Goal: Check status: Check status

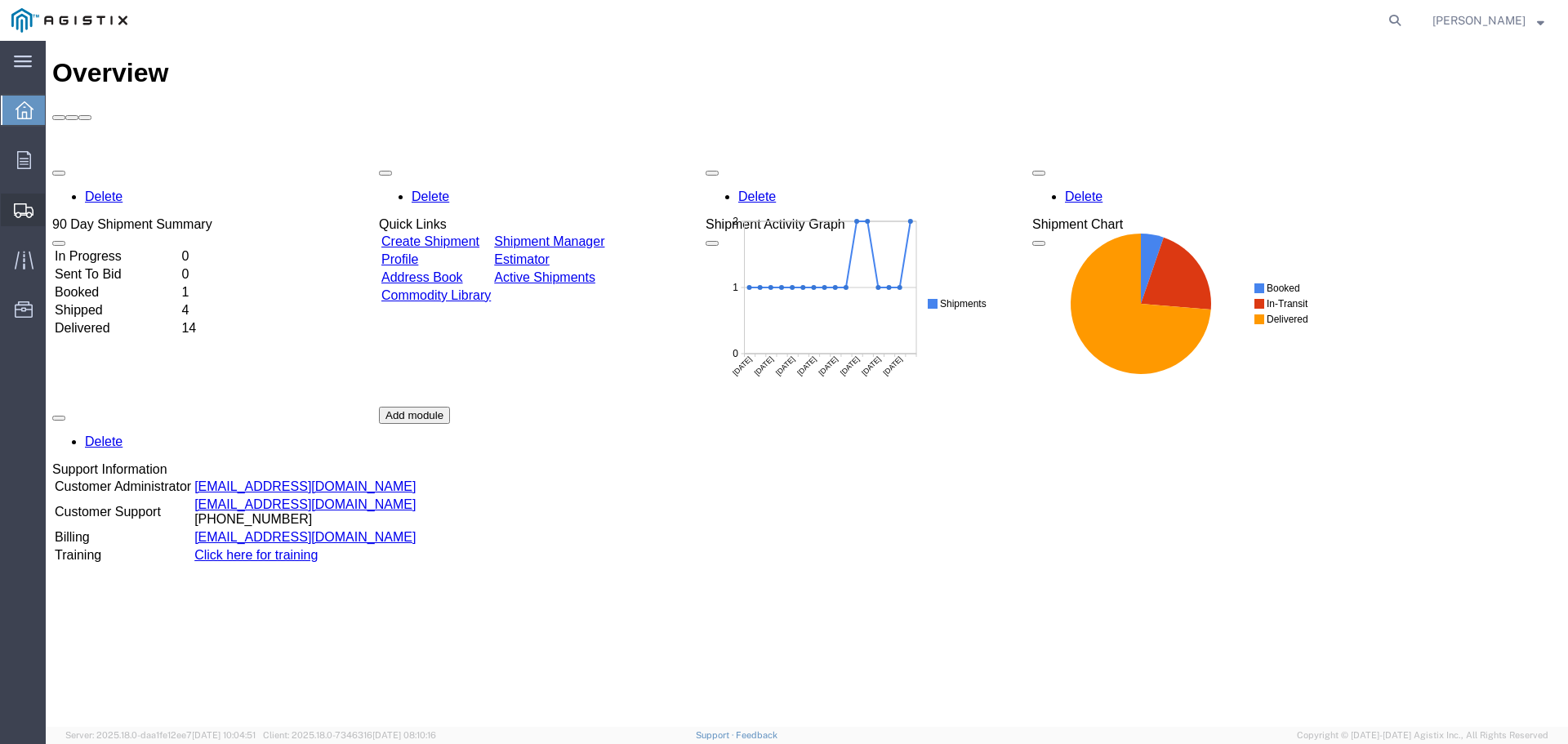
click at [56, 201] on span "Shipments" at bounding box center [51, 210] width 12 height 33
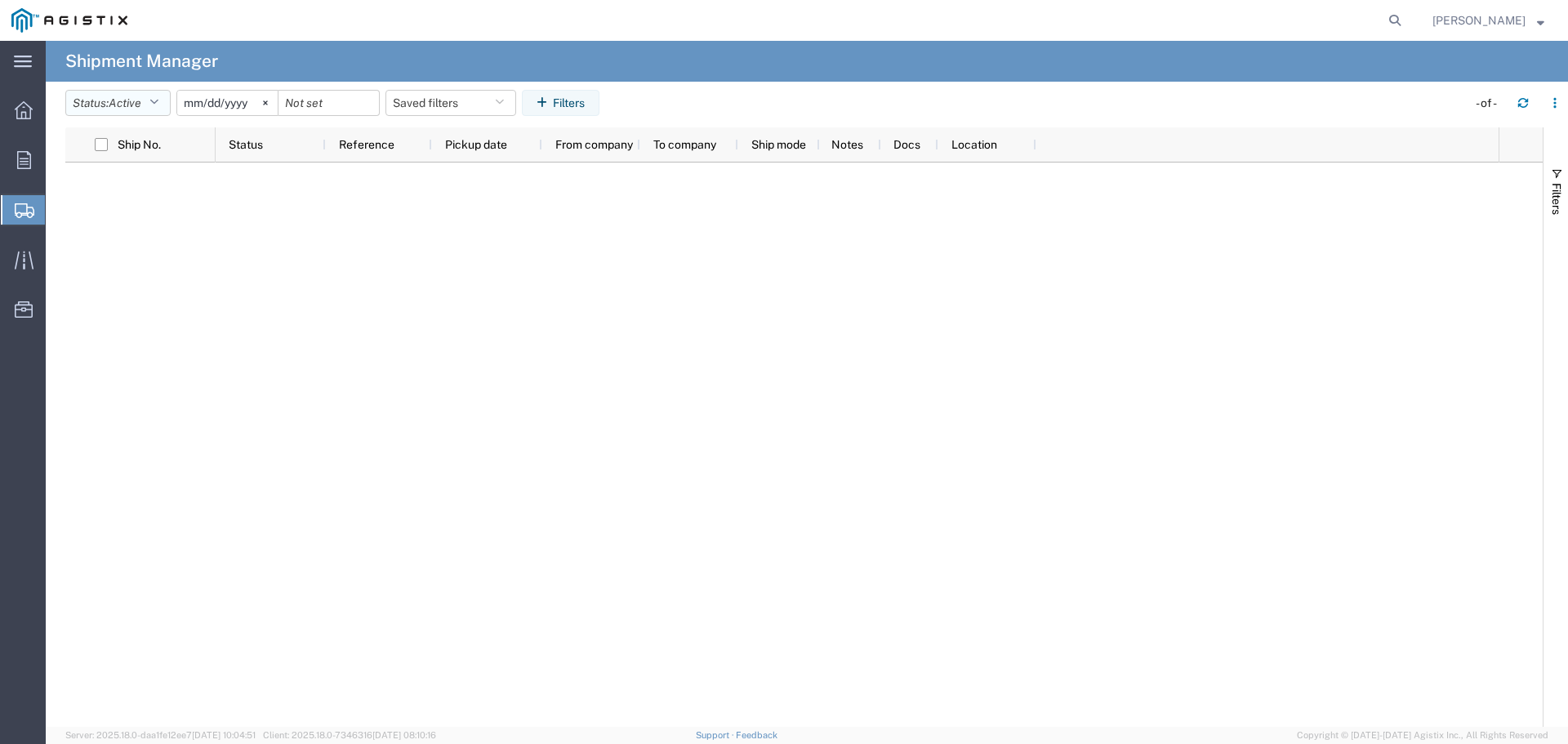
click at [127, 103] on span "Active" at bounding box center [125, 103] width 33 height 13
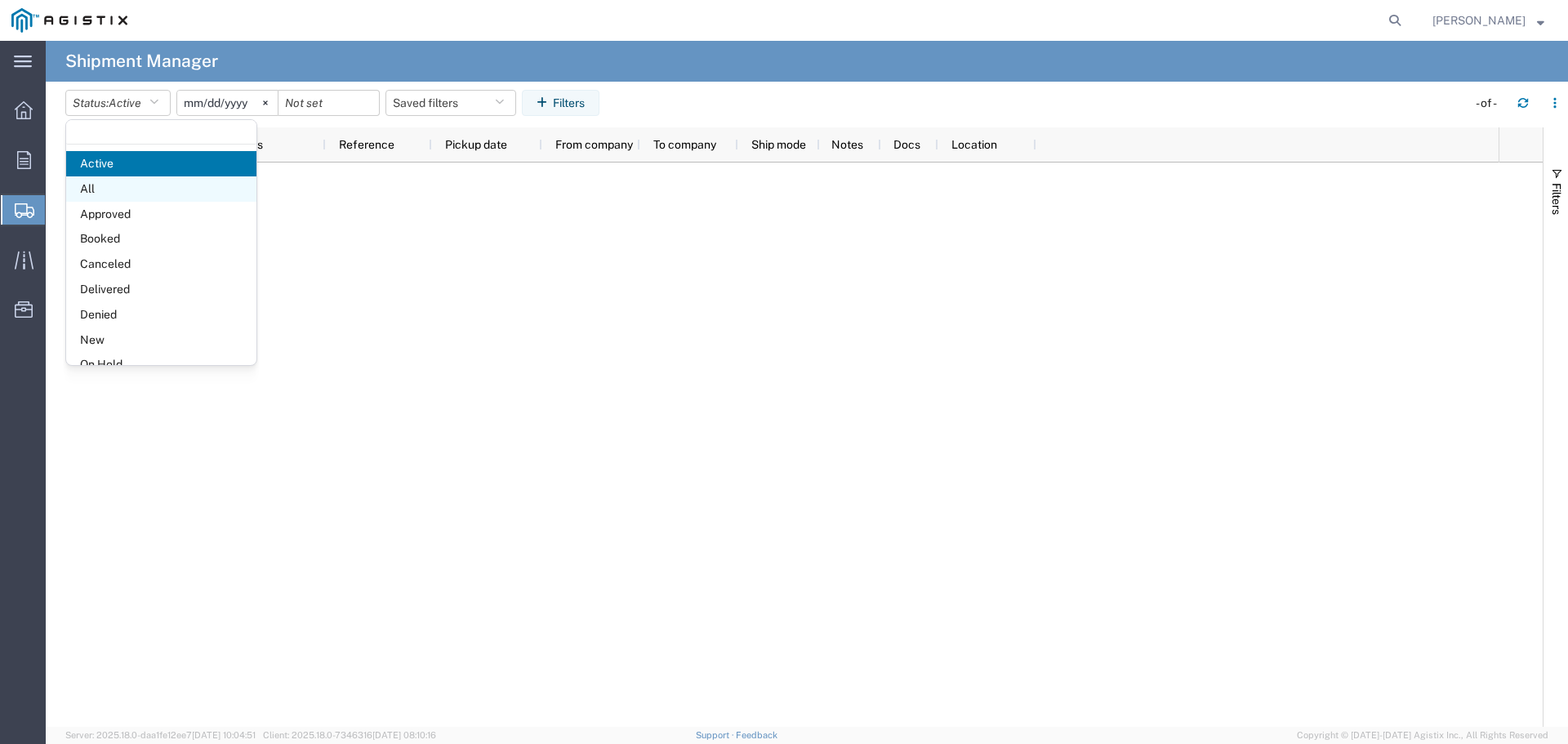
click at [125, 184] on span "All" at bounding box center [162, 189] width 191 height 25
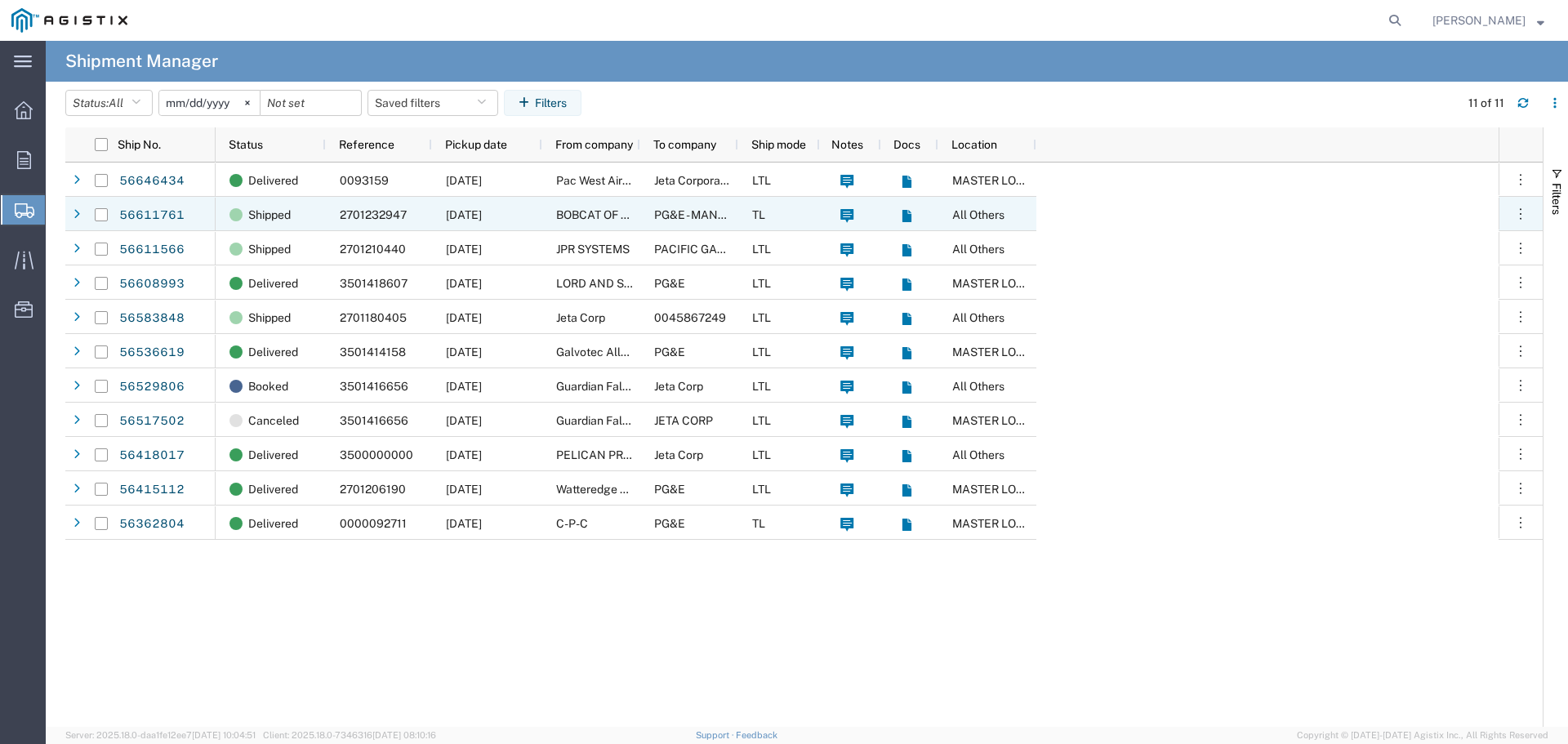
click at [328, 215] on div "2701232947" at bounding box center [378, 214] width 106 height 34
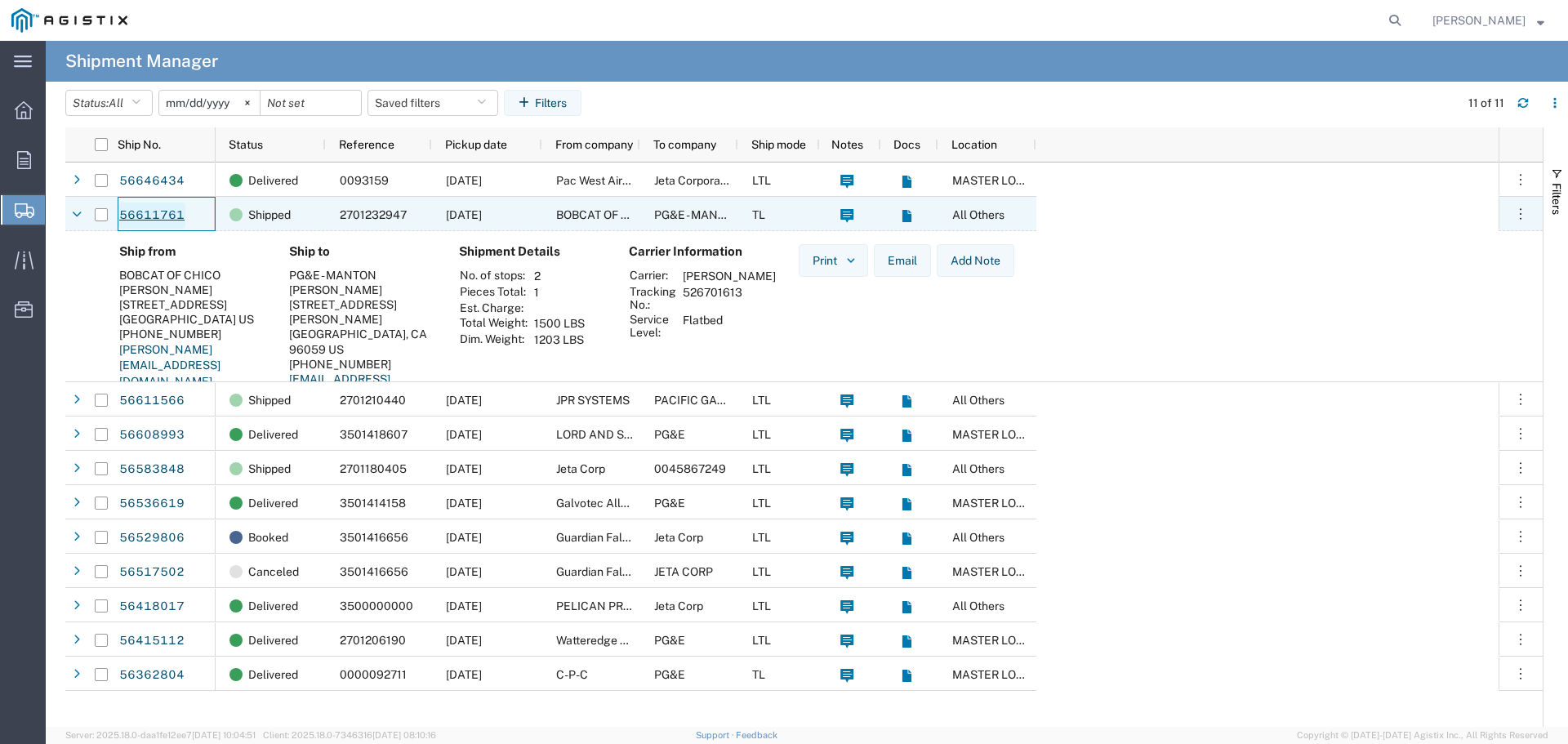
click at [160, 212] on link "56611761" at bounding box center [152, 215] width 67 height 26
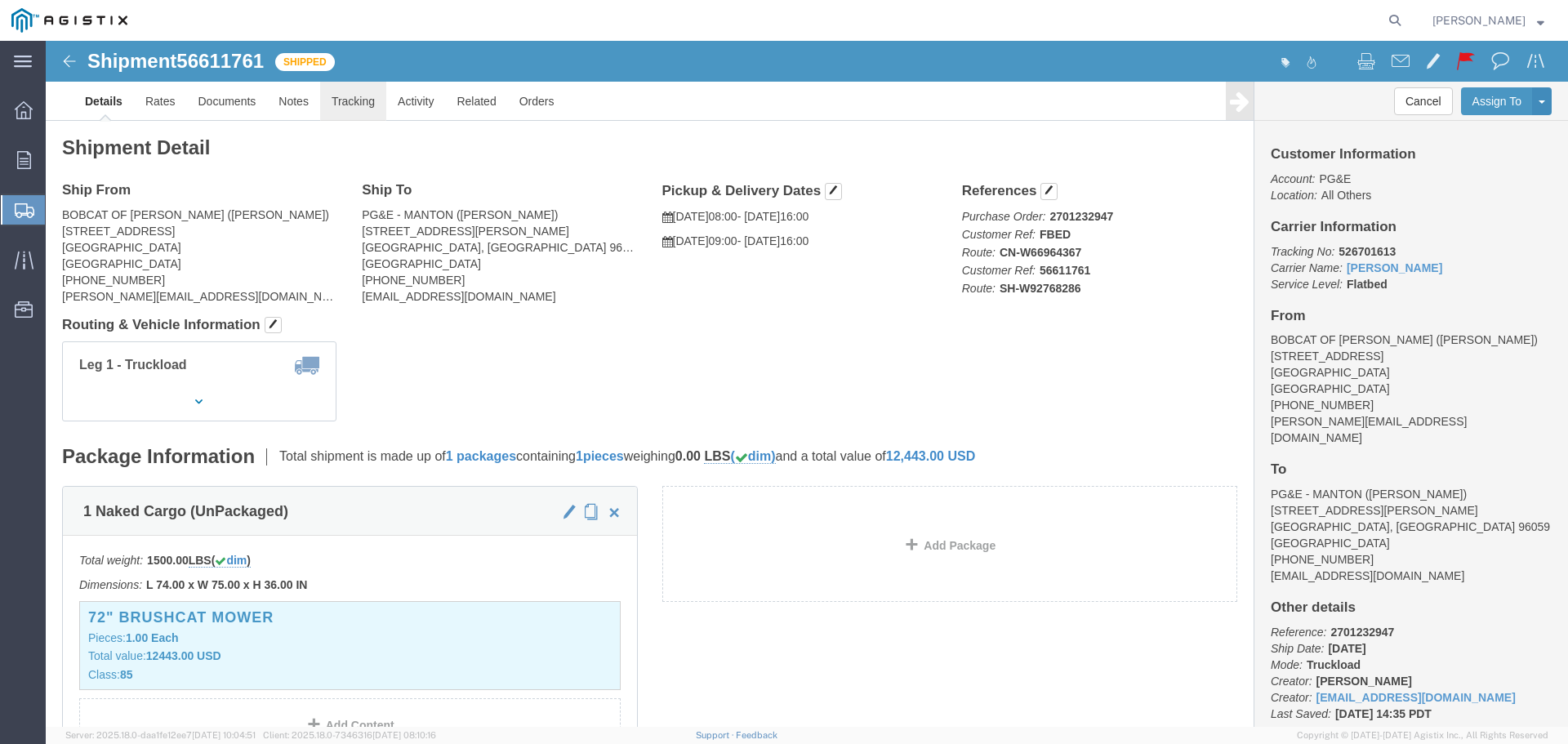
click link "Tracking"
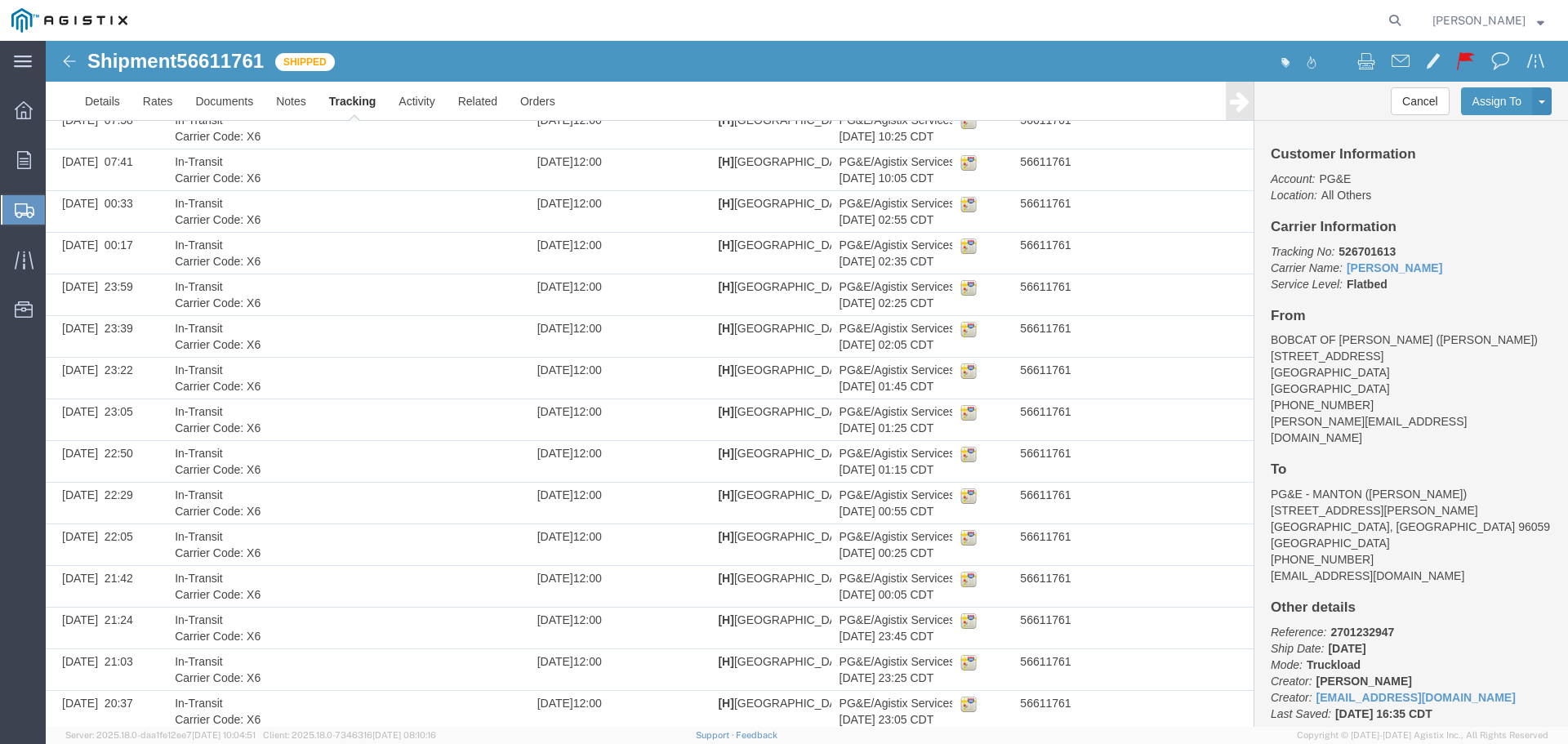
scroll to position [2139, 0]
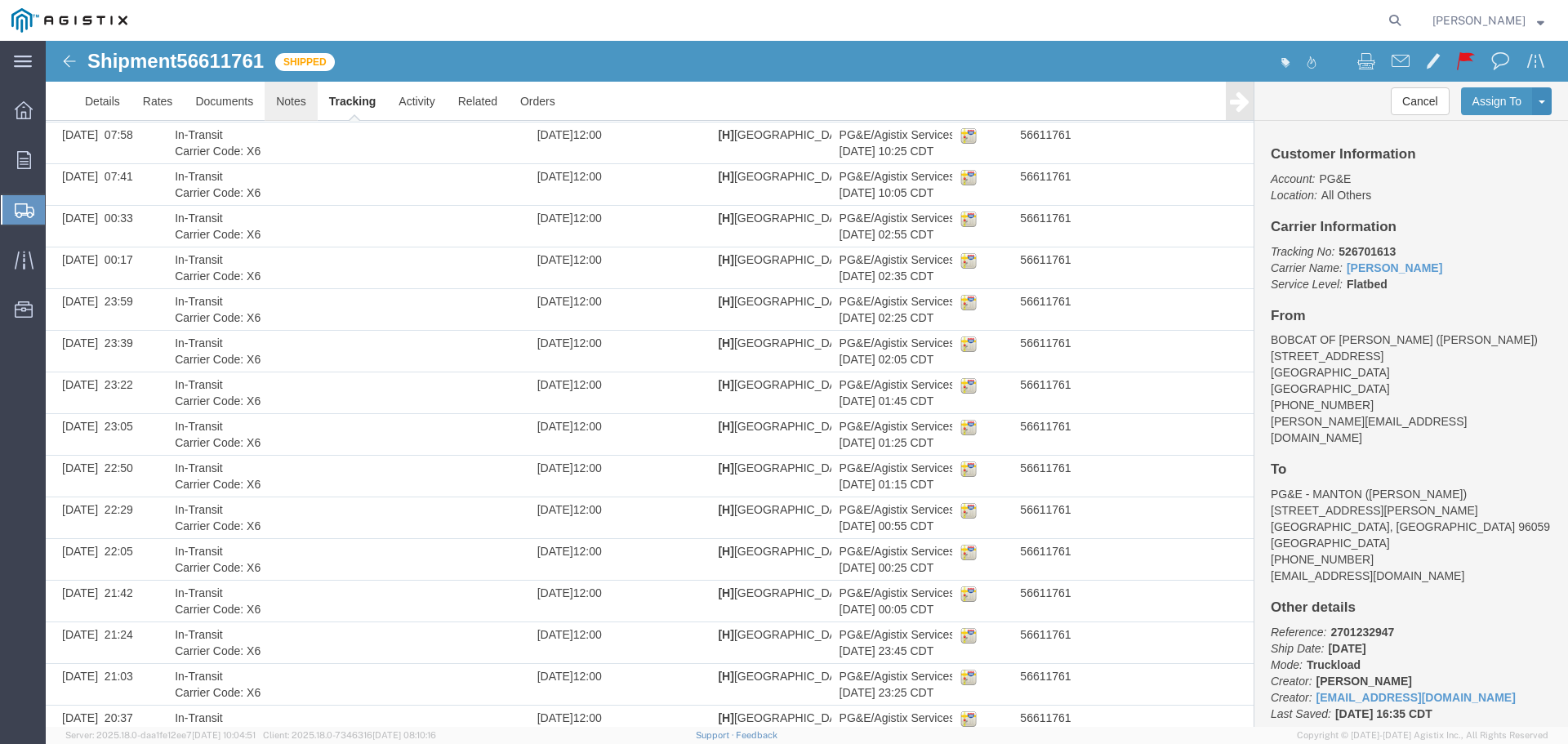
click at [289, 93] on link "Notes" at bounding box center [291, 101] width 54 height 39
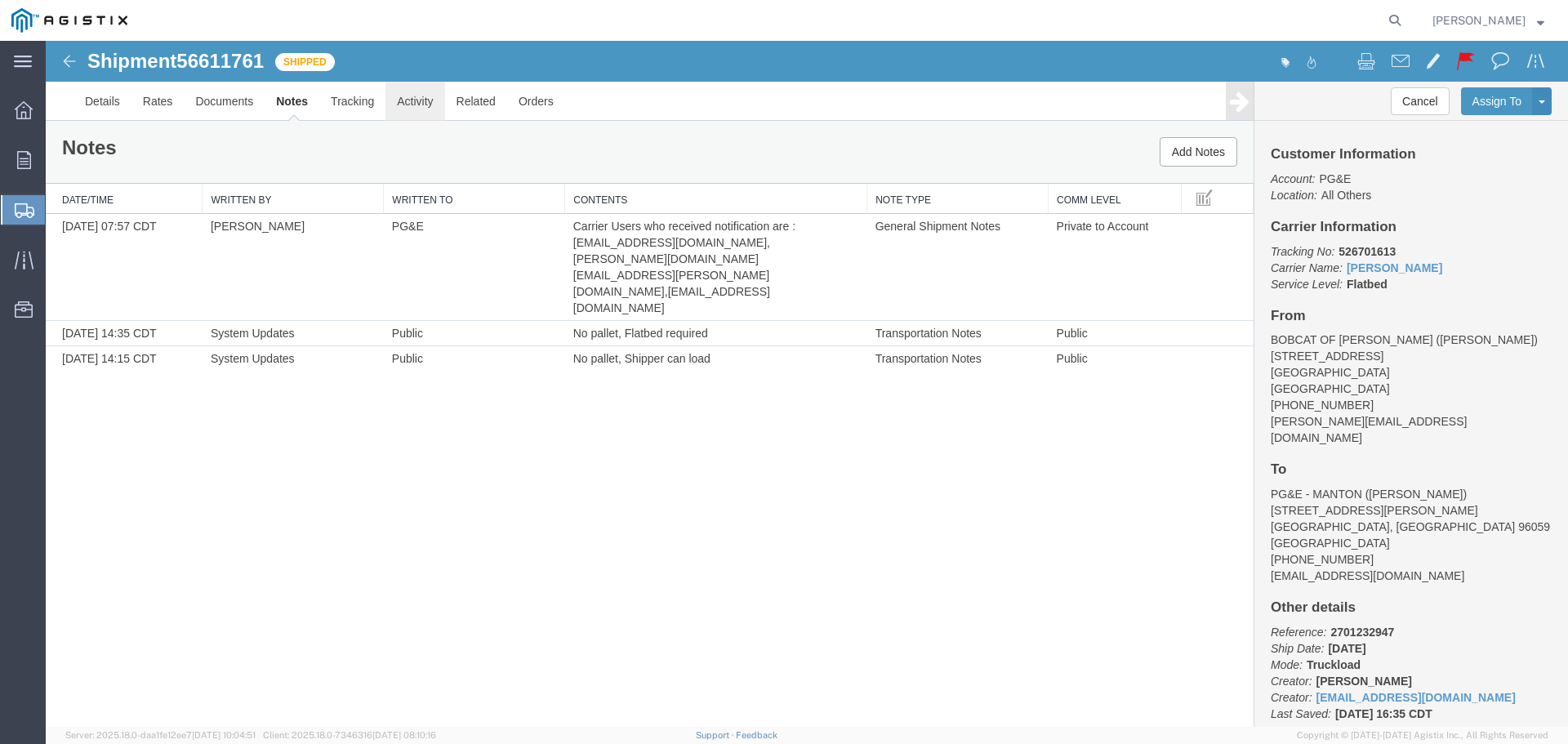
click at [429, 99] on link "Activity" at bounding box center [415, 101] width 59 height 39
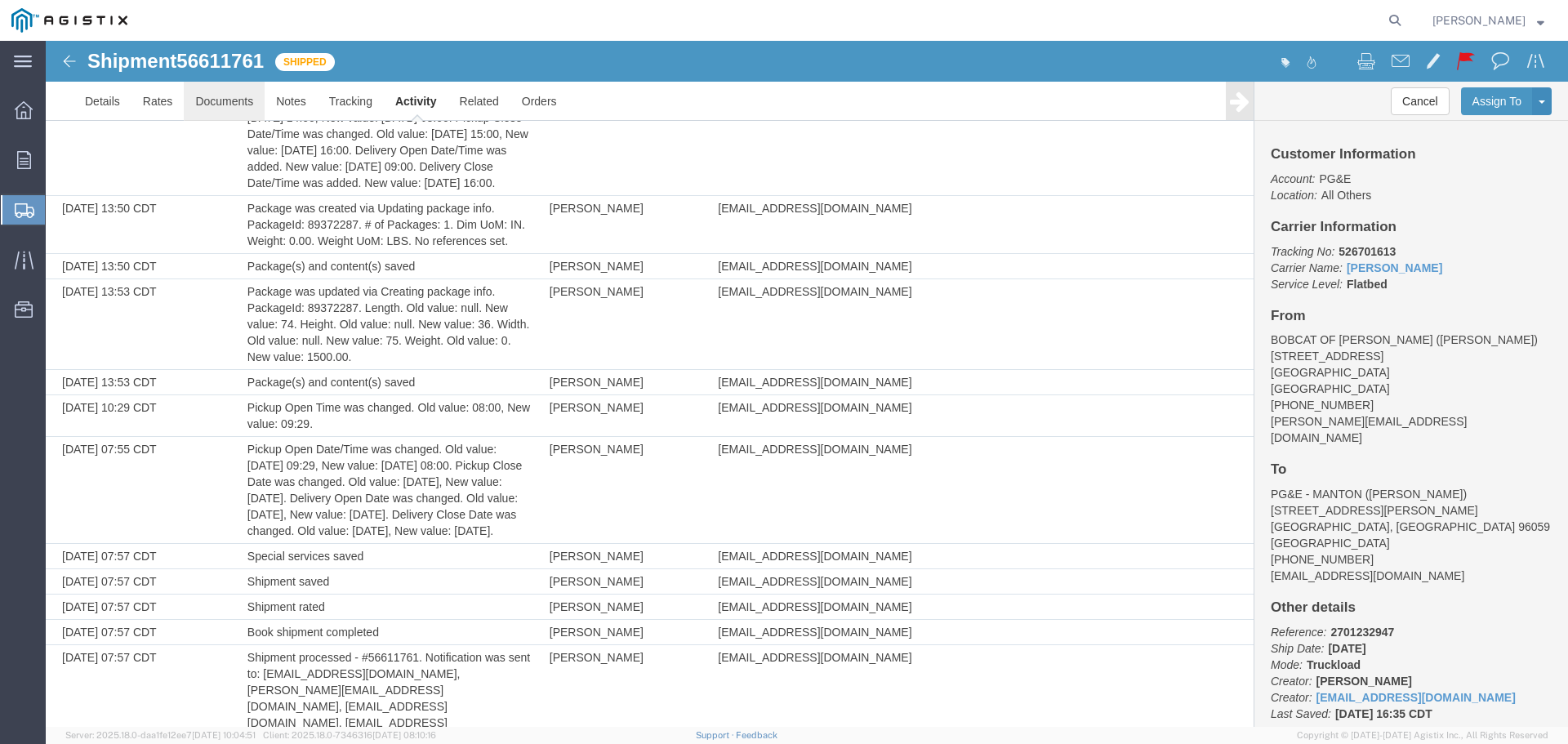
scroll to position [193, 0]
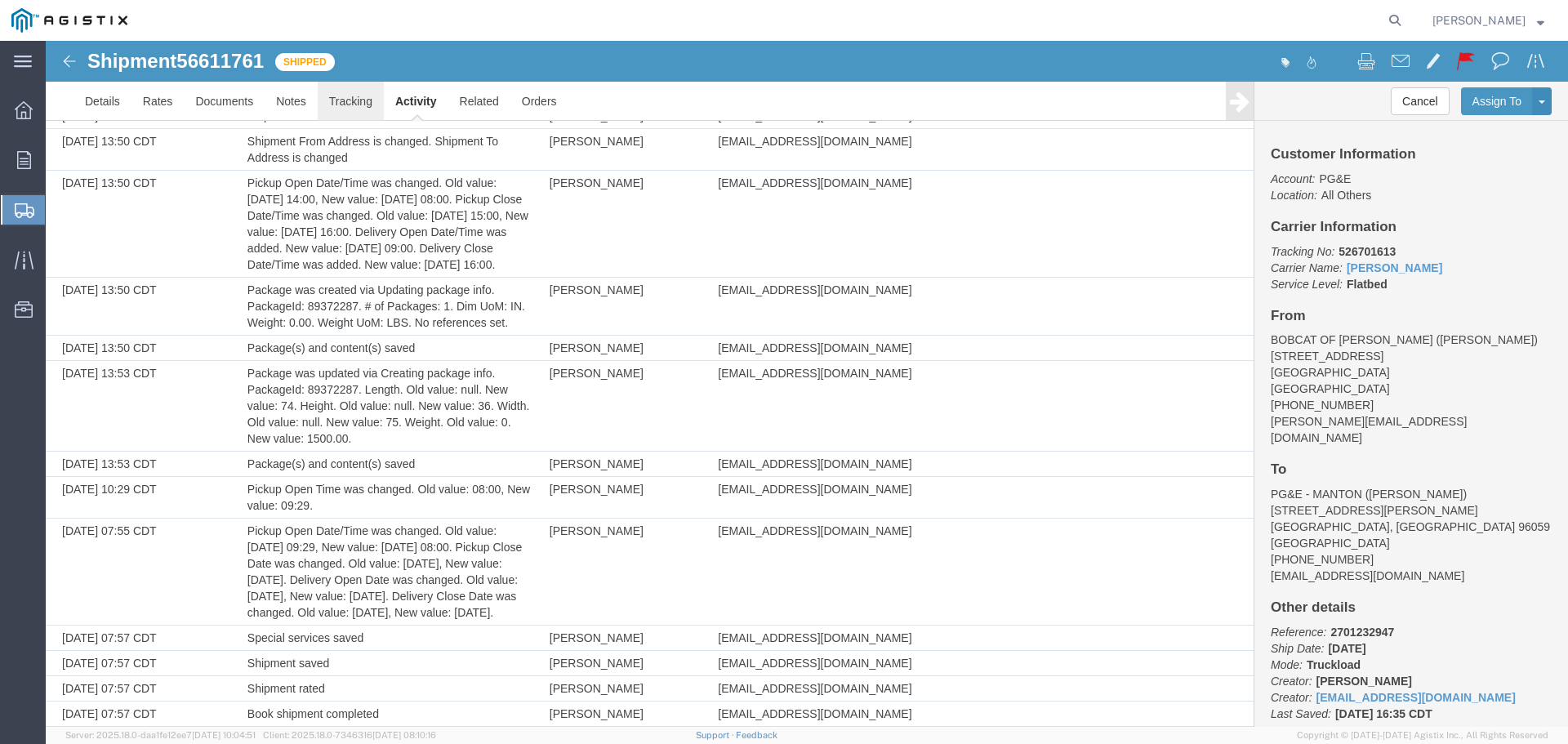
click at [356, 103] on link "Tracking" at bounding box center [350, 101] width 66 height 39
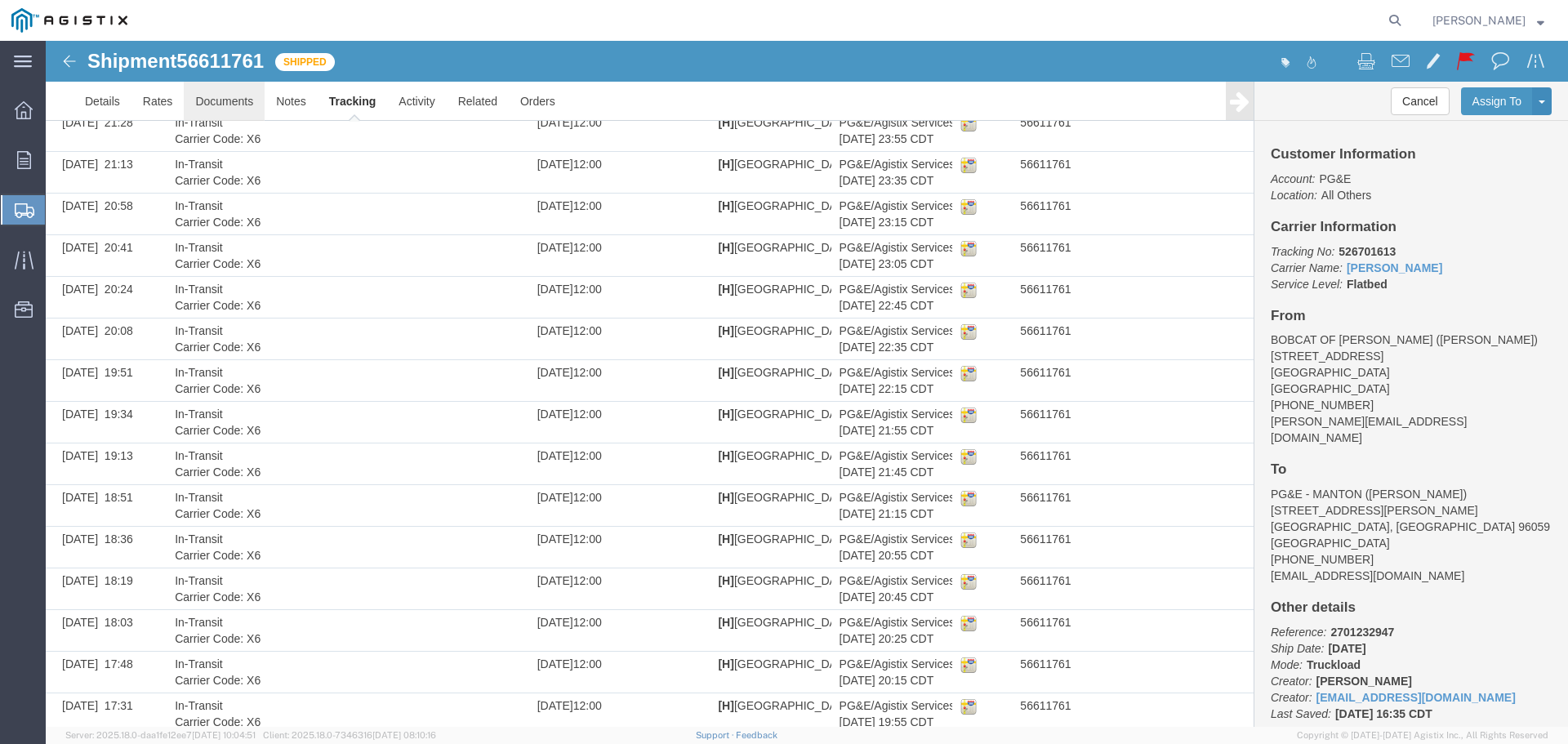
click at [236, 99] on link "Documents" at bounding box center [224, 101] width 81 height 39
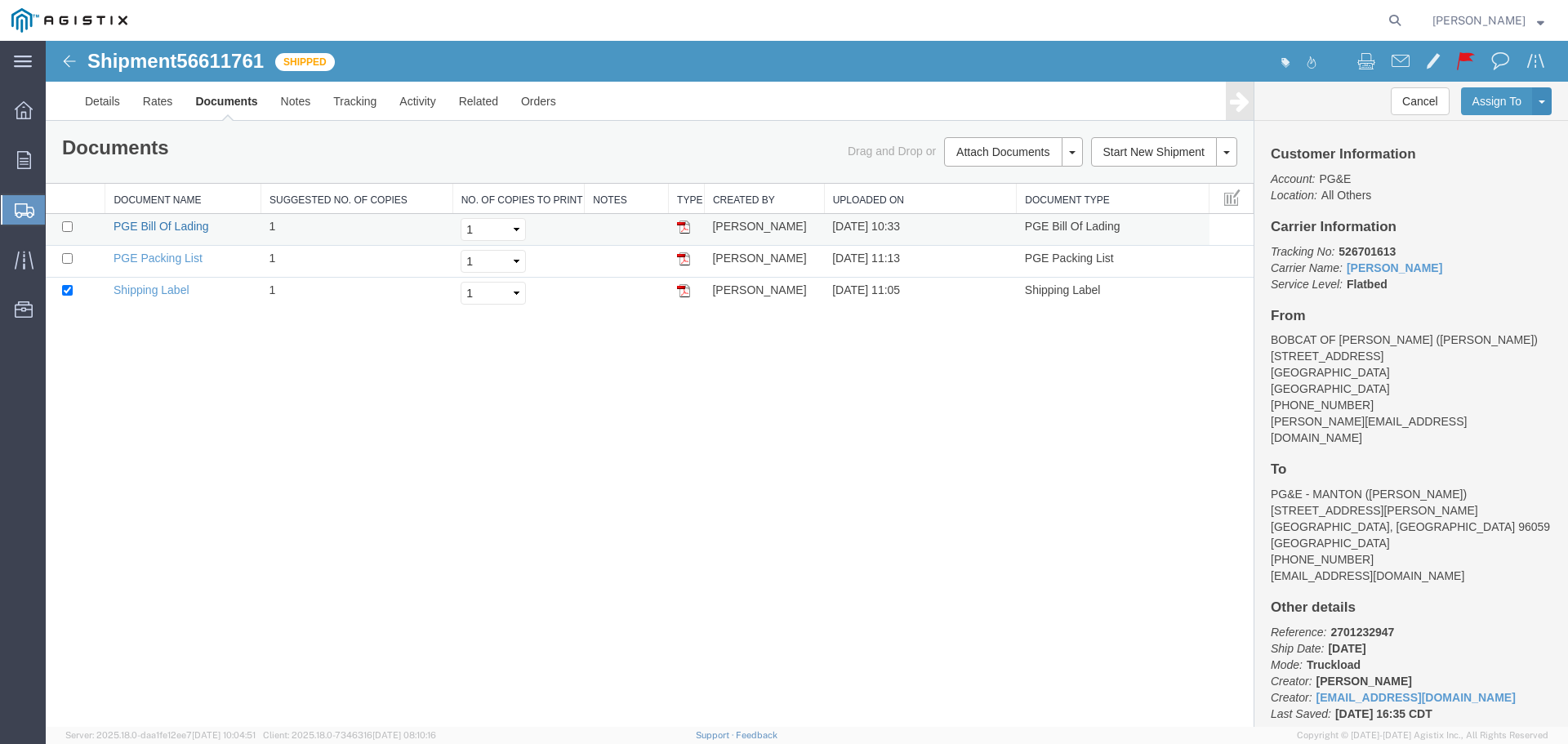
click at [178, 228] on link "PGE Bill Of Lading" at bounding box center [161, 226] width 95 height 13
click at [356, 105] on link "Tracking" at bounding box center [355, 101] width 66 height 39
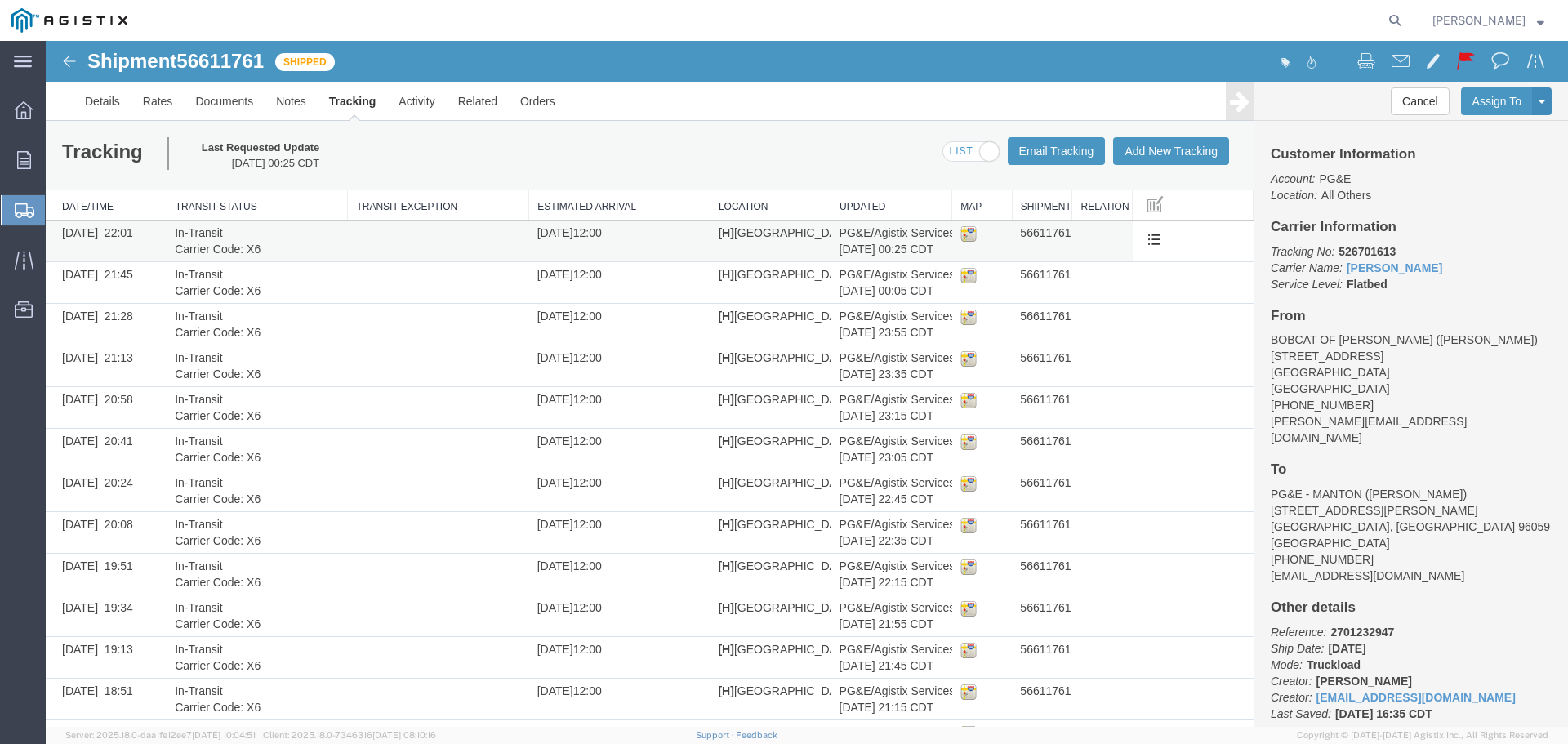
click at [965, 234] on img at bounding box center [968, 233] width 16 height 16
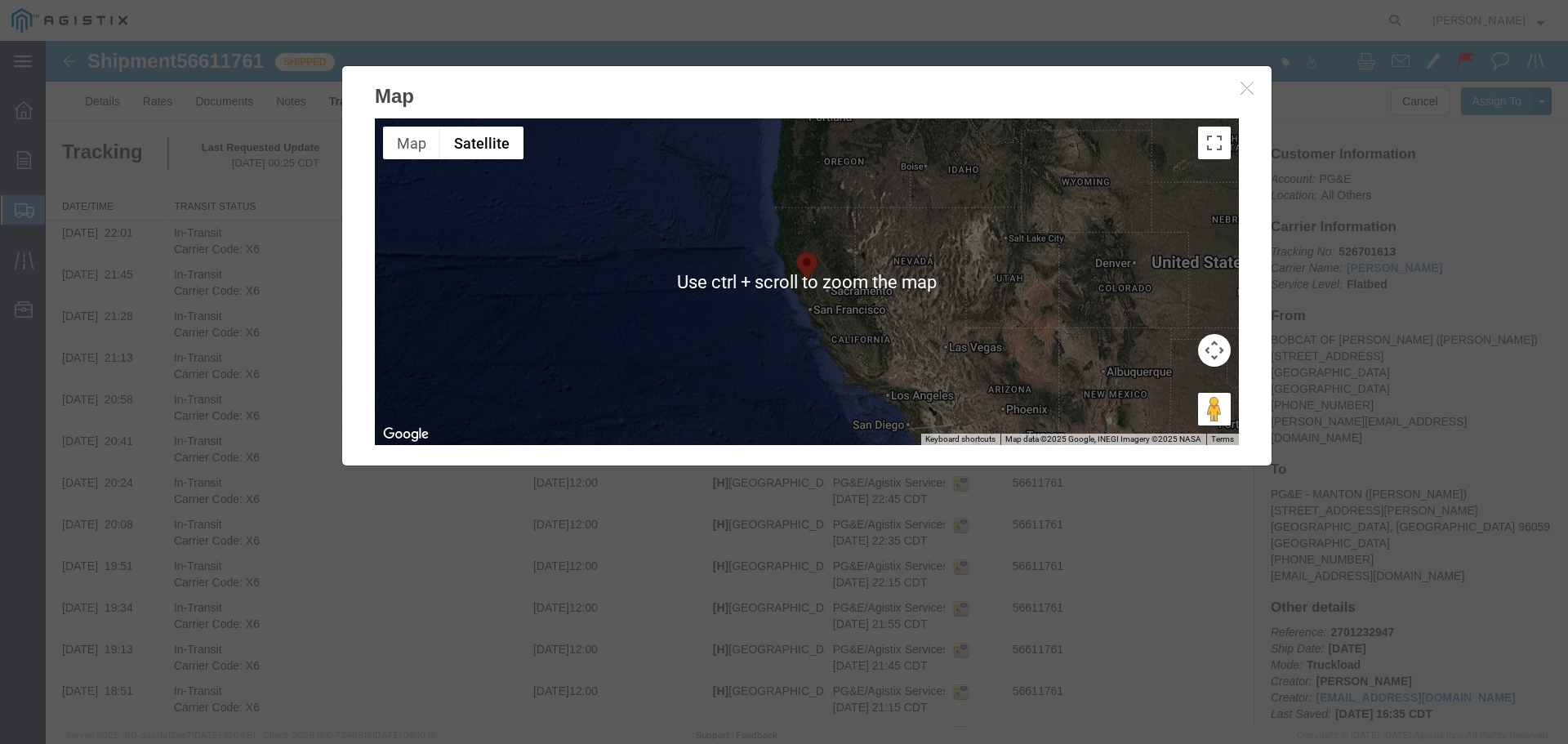
click at [780, 335] on div at bounding box center [807, 282] width 864 height 327
click at [1244, 93] on icon "button" at bounding box center [1247, 87] width 13 height 14
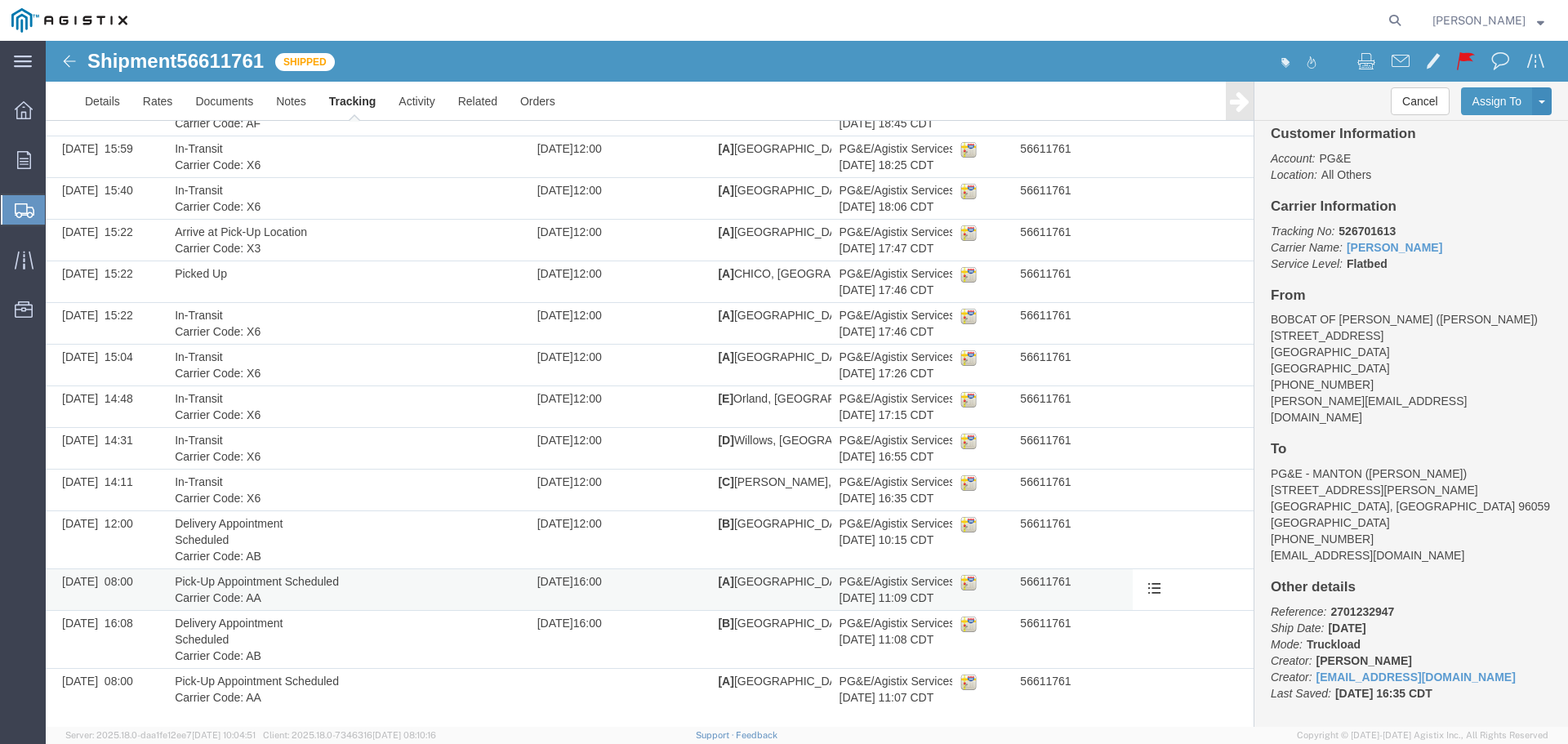
scroll to position [3282, 0]
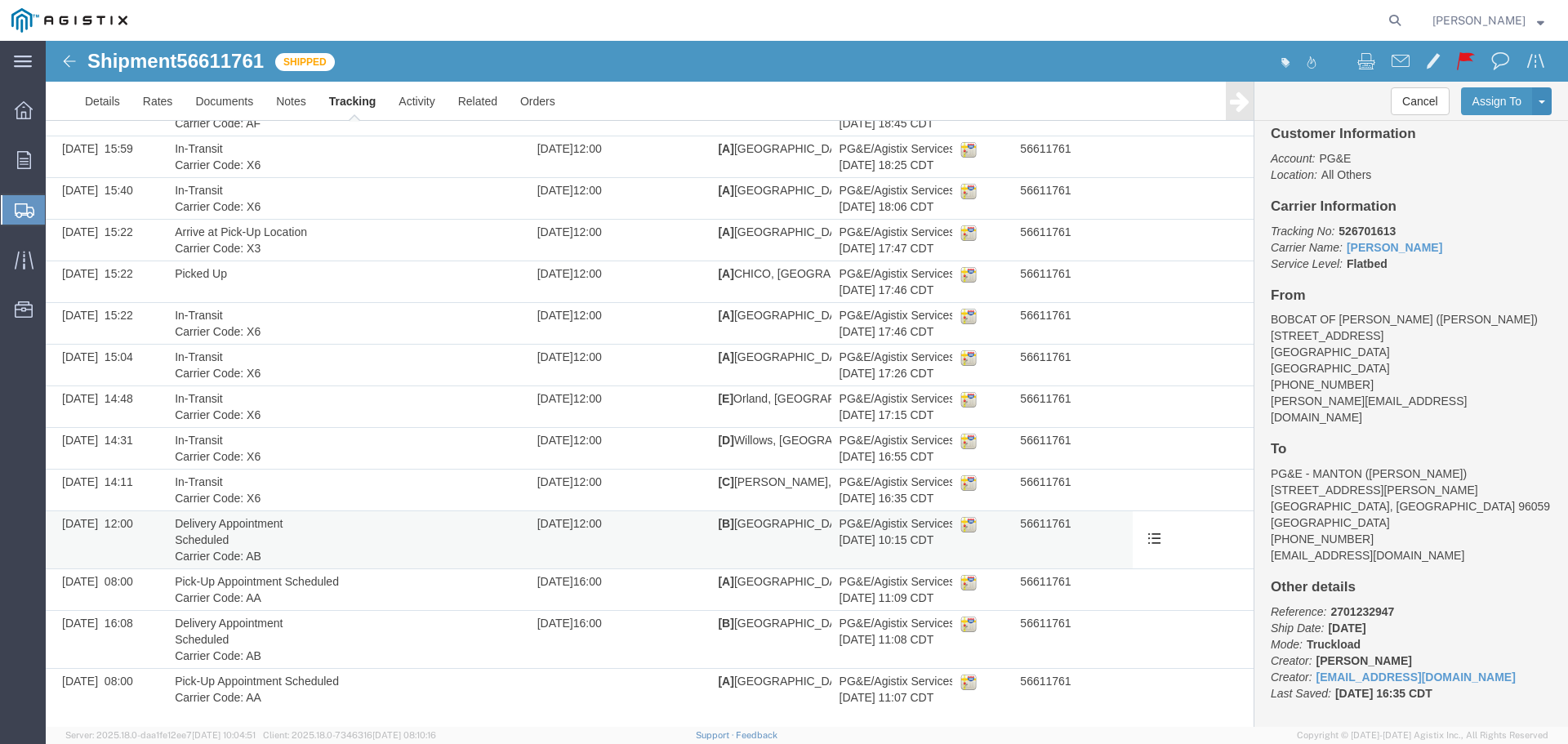
click at [571, 511] on td "[DATE] 12:00" at bounding box center [620, 540] width 181 height 58
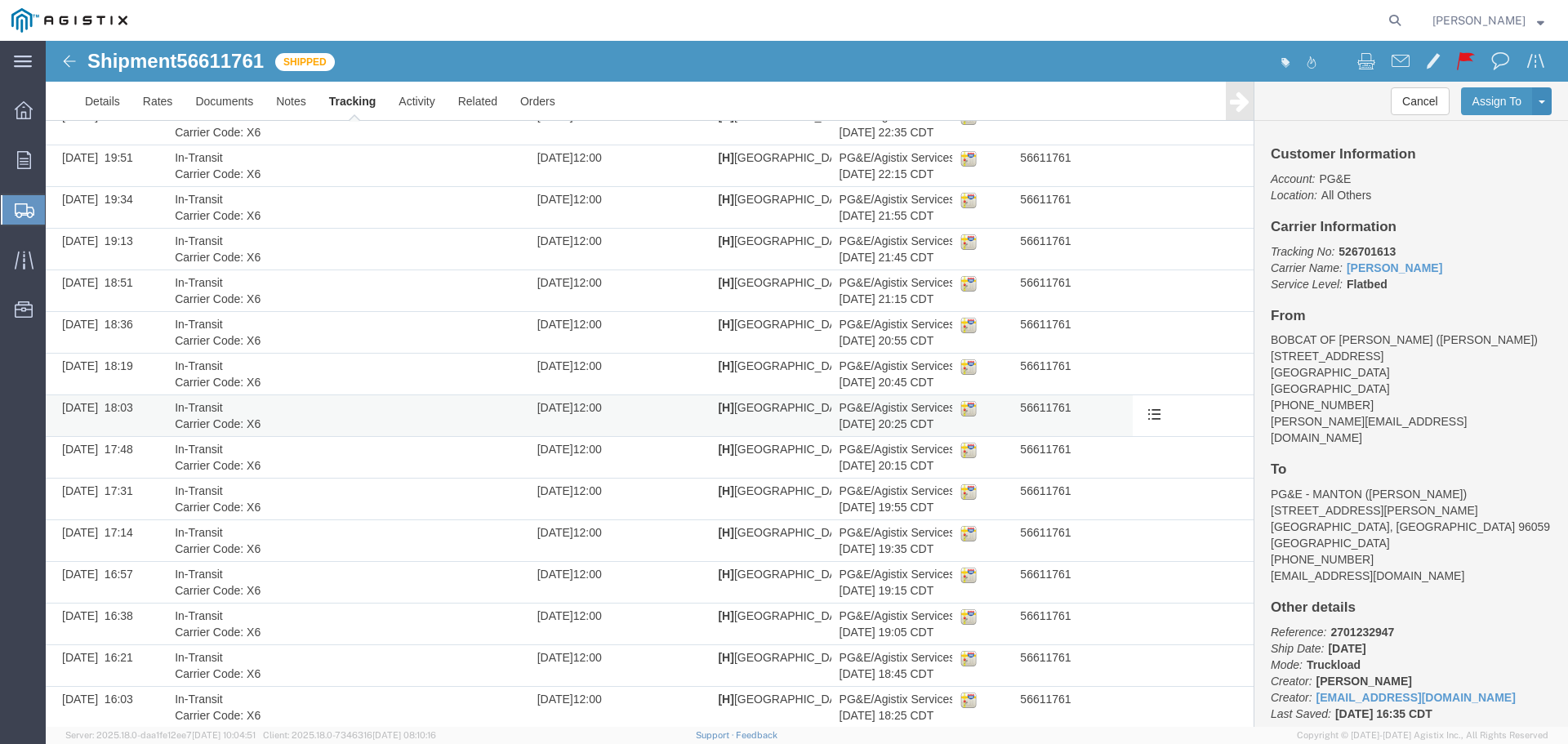
scroll to position [0, 0]
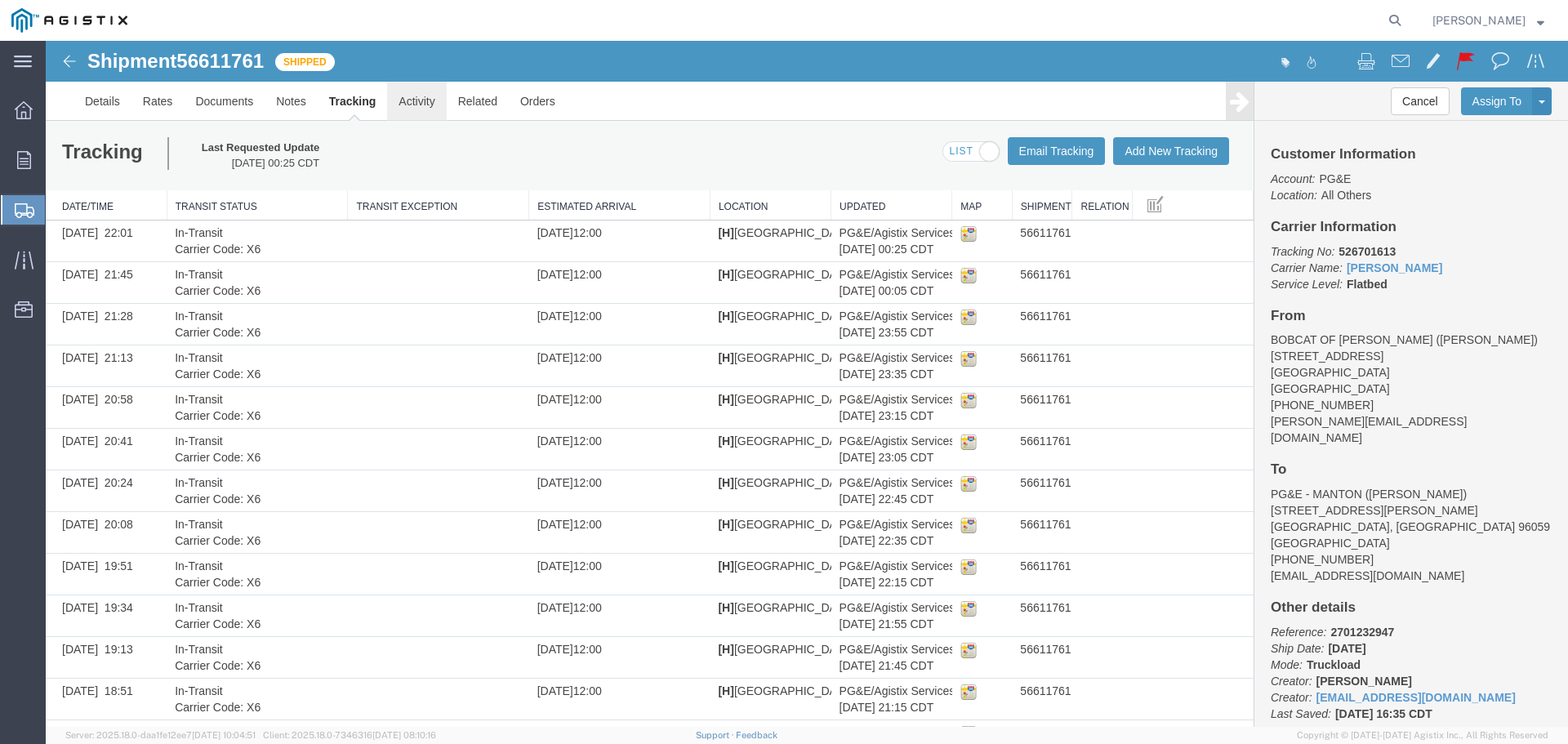
click at [400, 98] on link "Activity" at bounding box center [416, 101] width 59 height 39
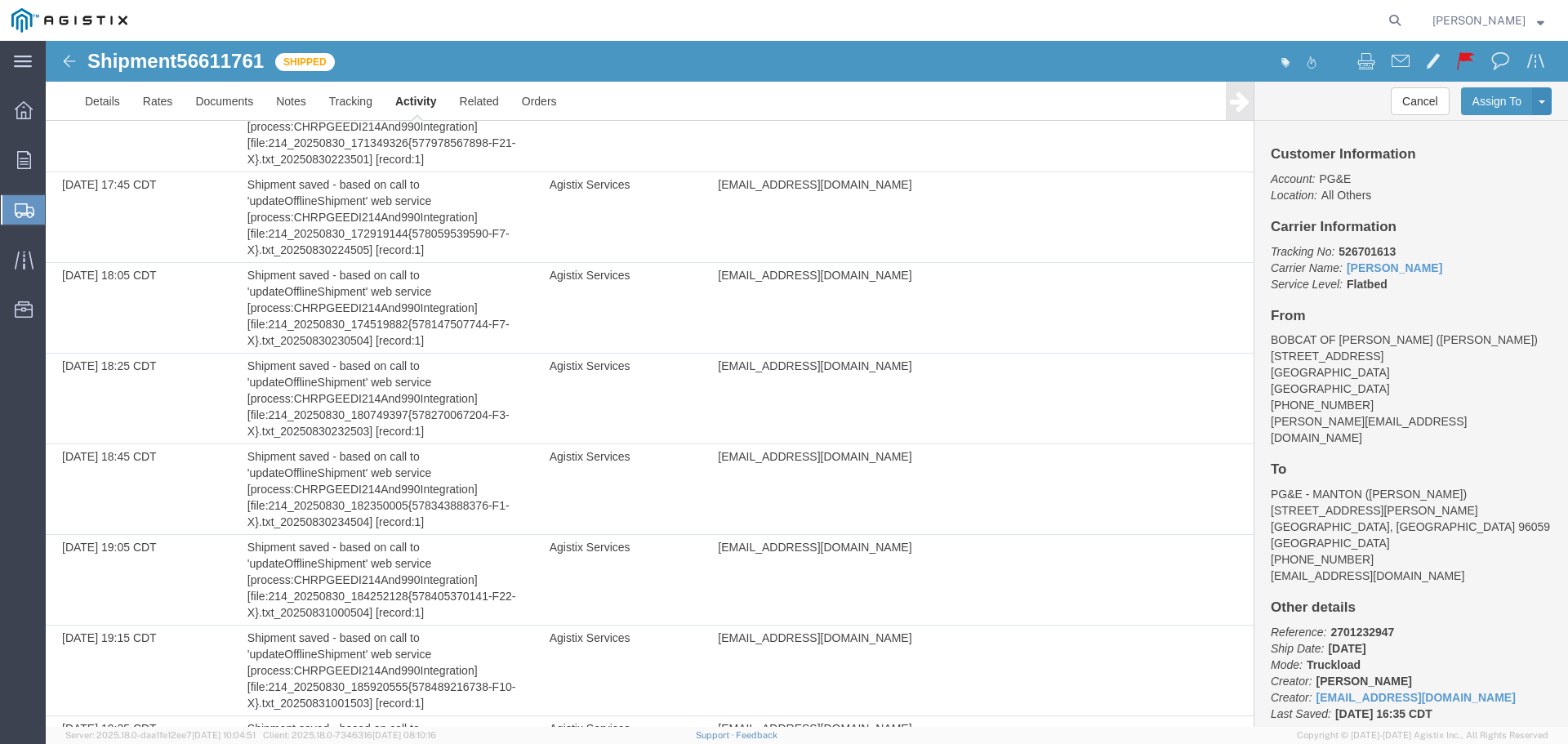
scroll to position [8932, 0]
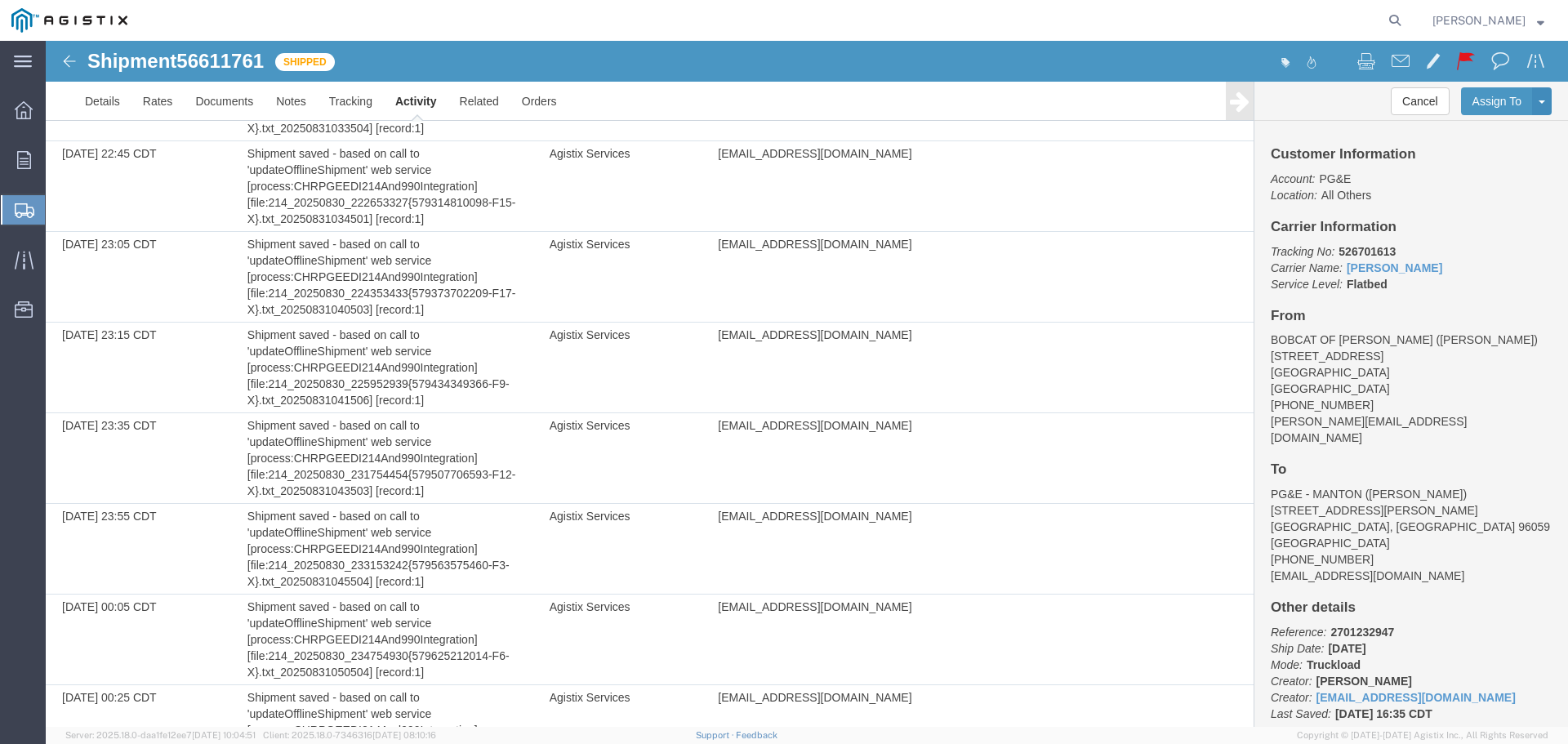
drag, startPoint x: 930, startPoint y: 286, endPoint x: 950, endPoint y: 591, distance: 305.7
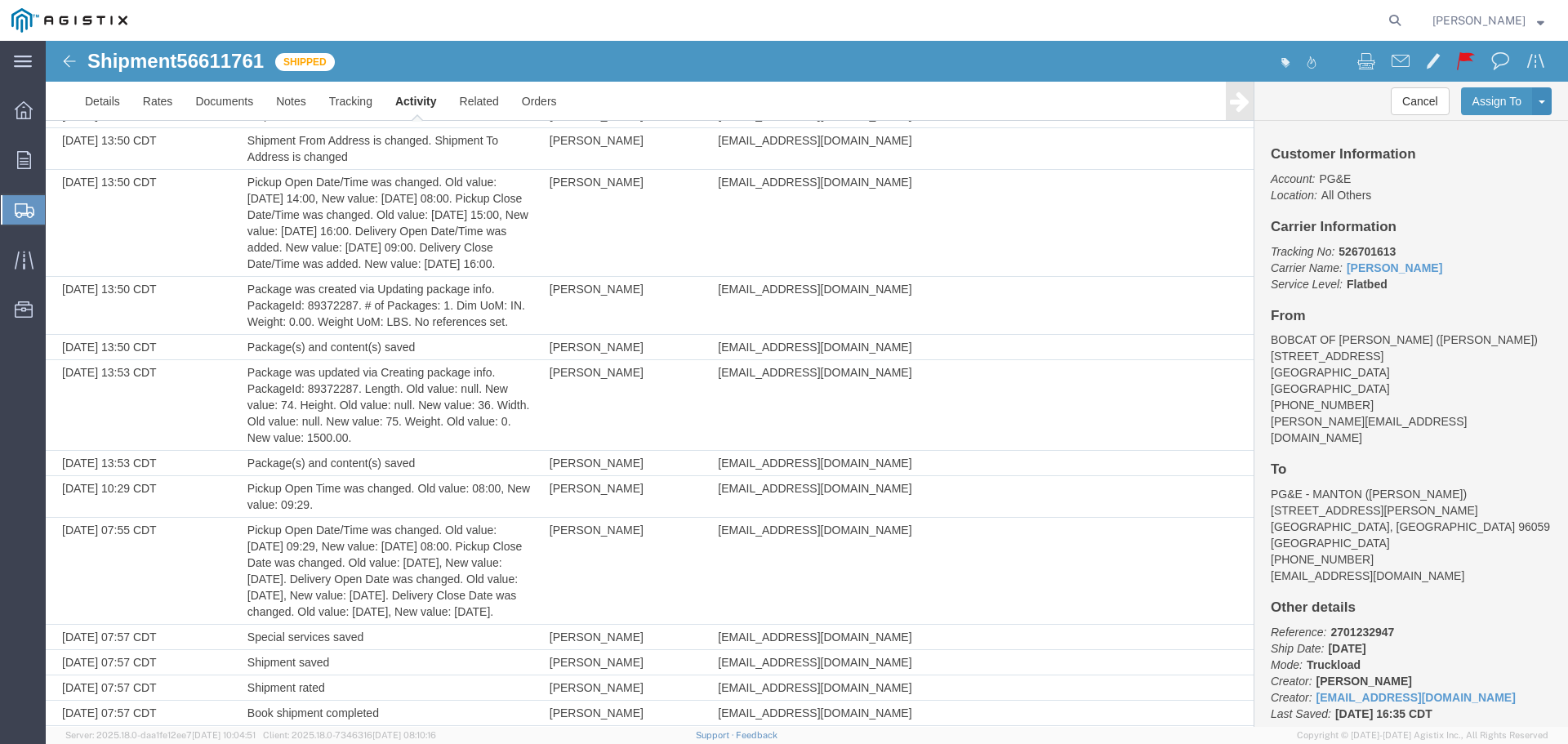
scroll to position [0, 0]
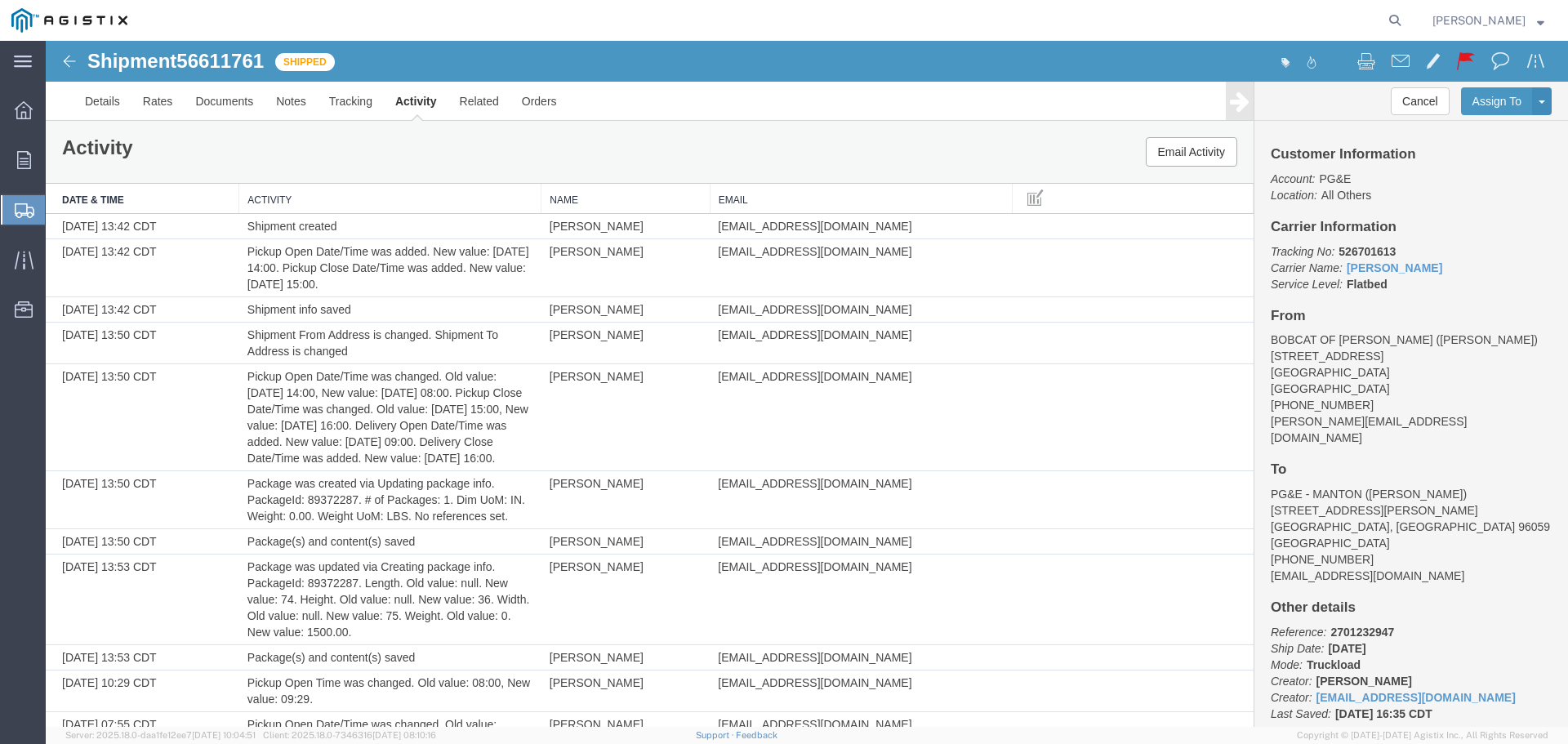
drag, startPoint x: 1026, startPoint y: 639, endPoint x: 990, endPoint y: 377, distance: 264.5
click at [475, 90] on link "Related" at bounding box center [479, 101] width 62 height 39
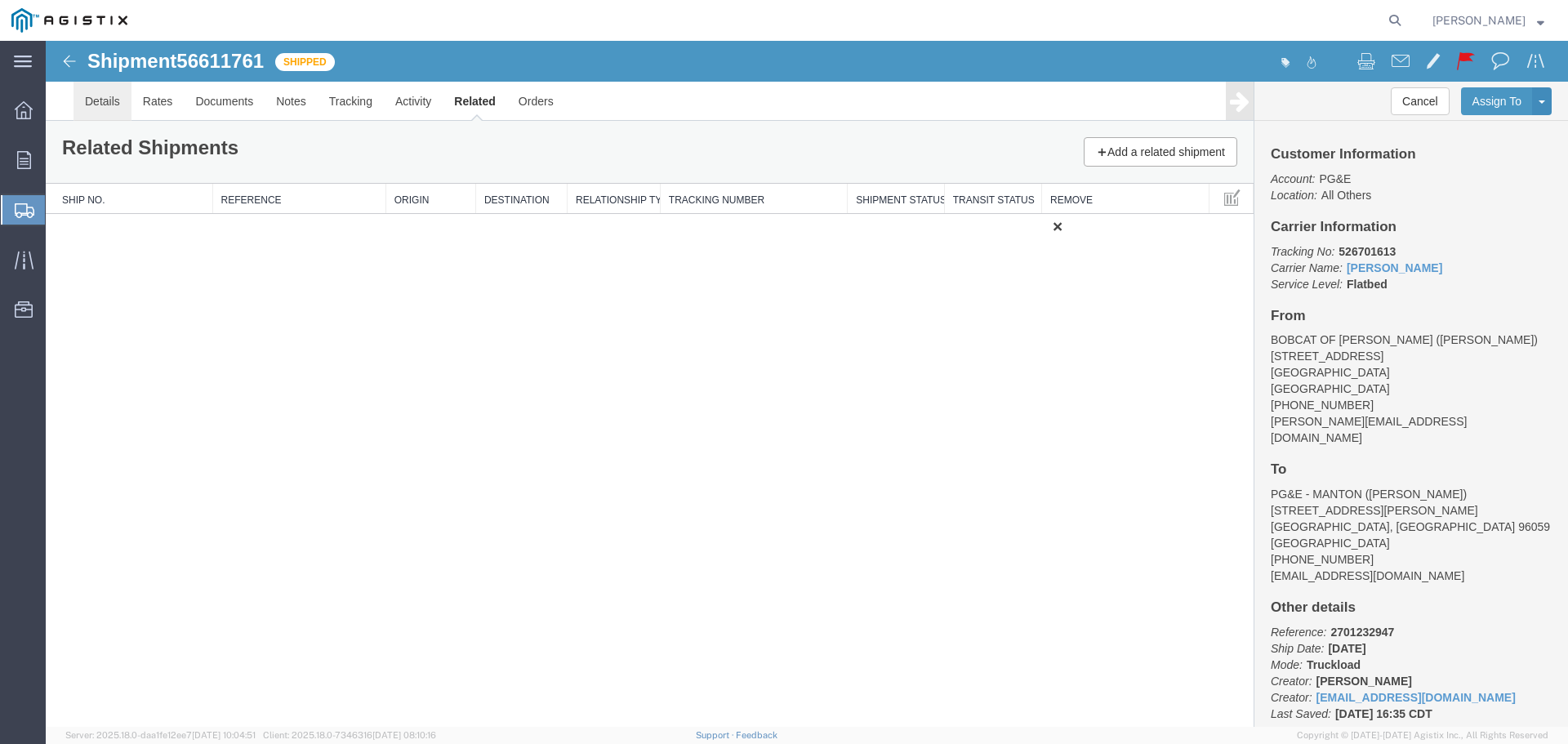
click at [113, 106] on link "Details" at bounding box center [103, 101] width 58 height 39
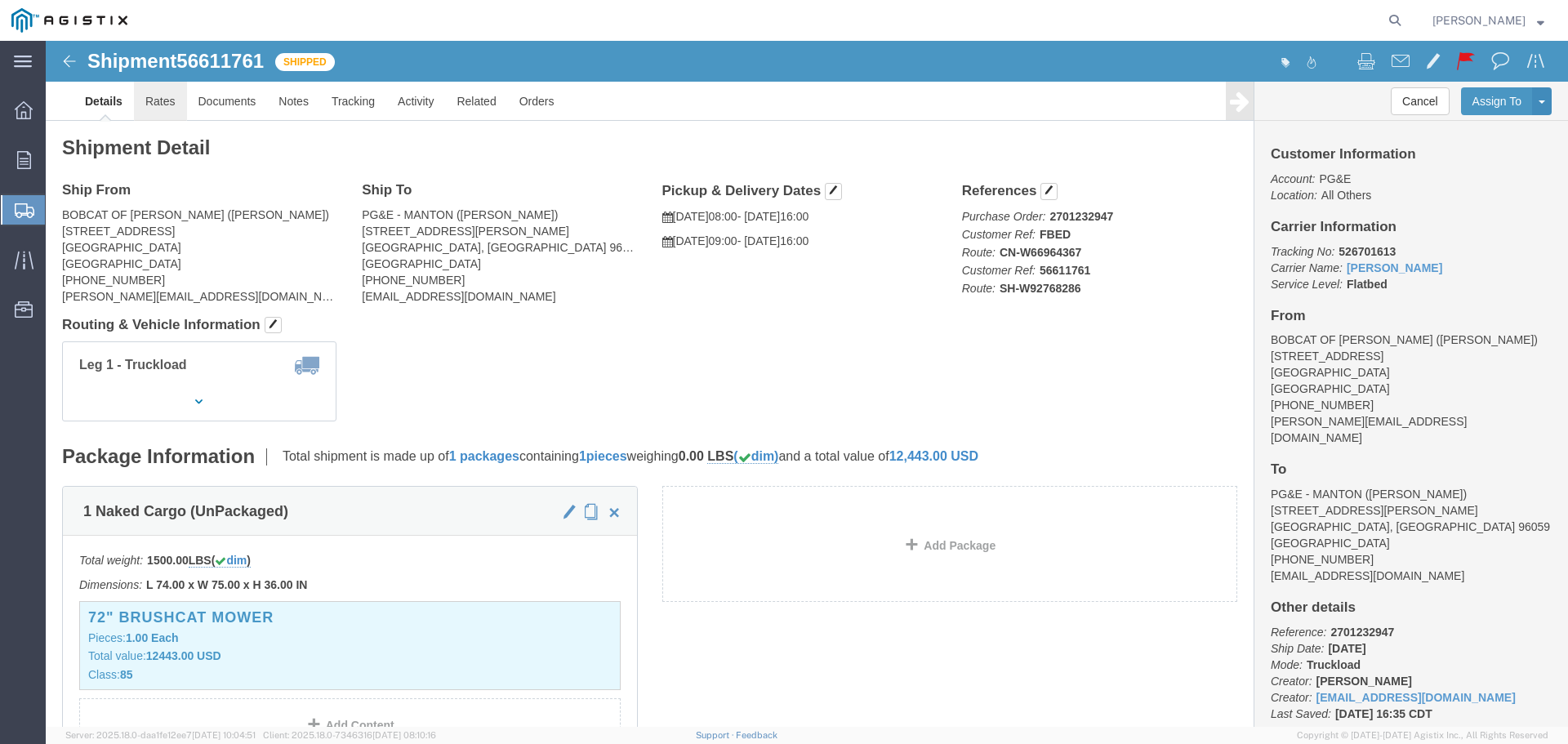
click link "Rates"
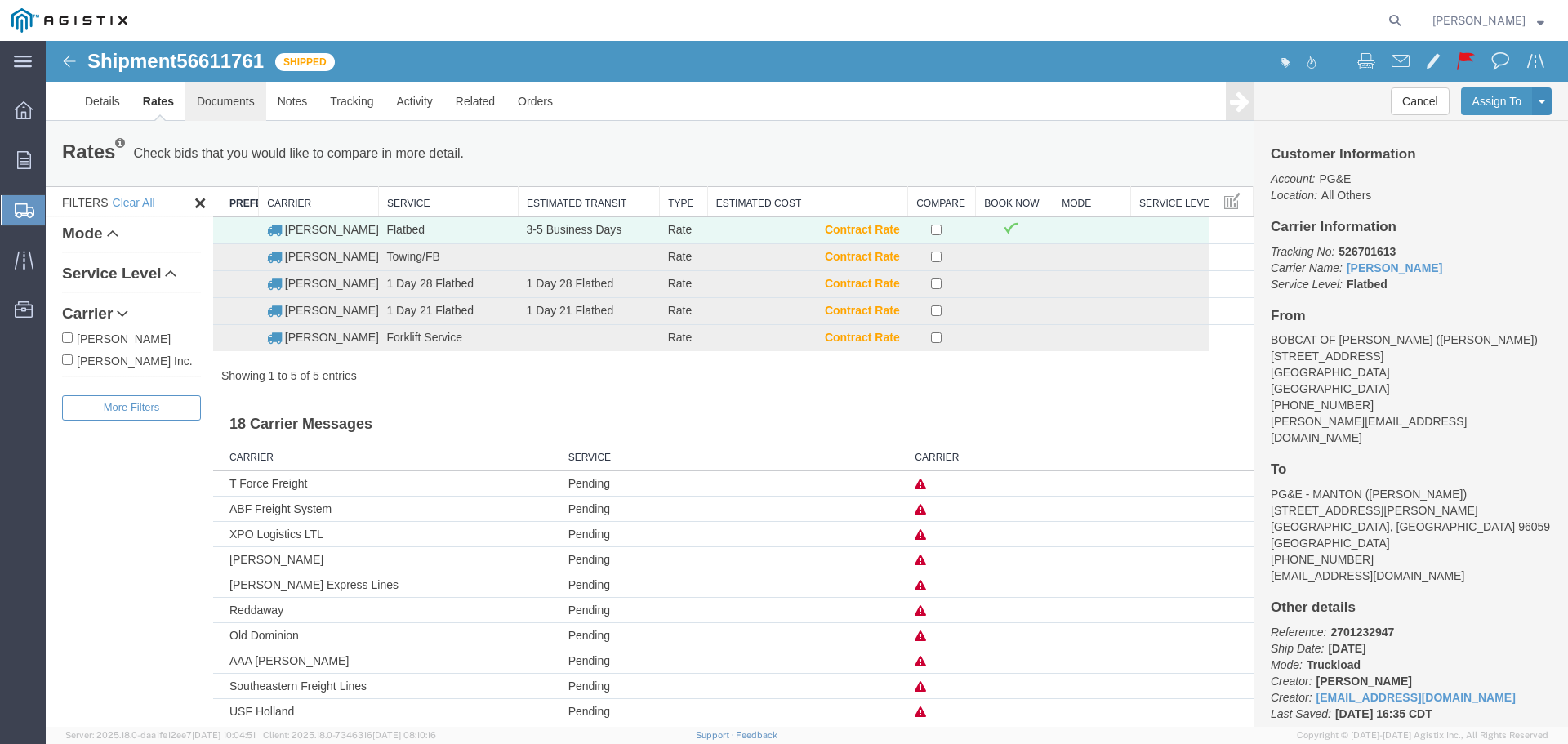
click at [216, 113] on link "Documents" at bounding box center [225, 101] width 81 height 39
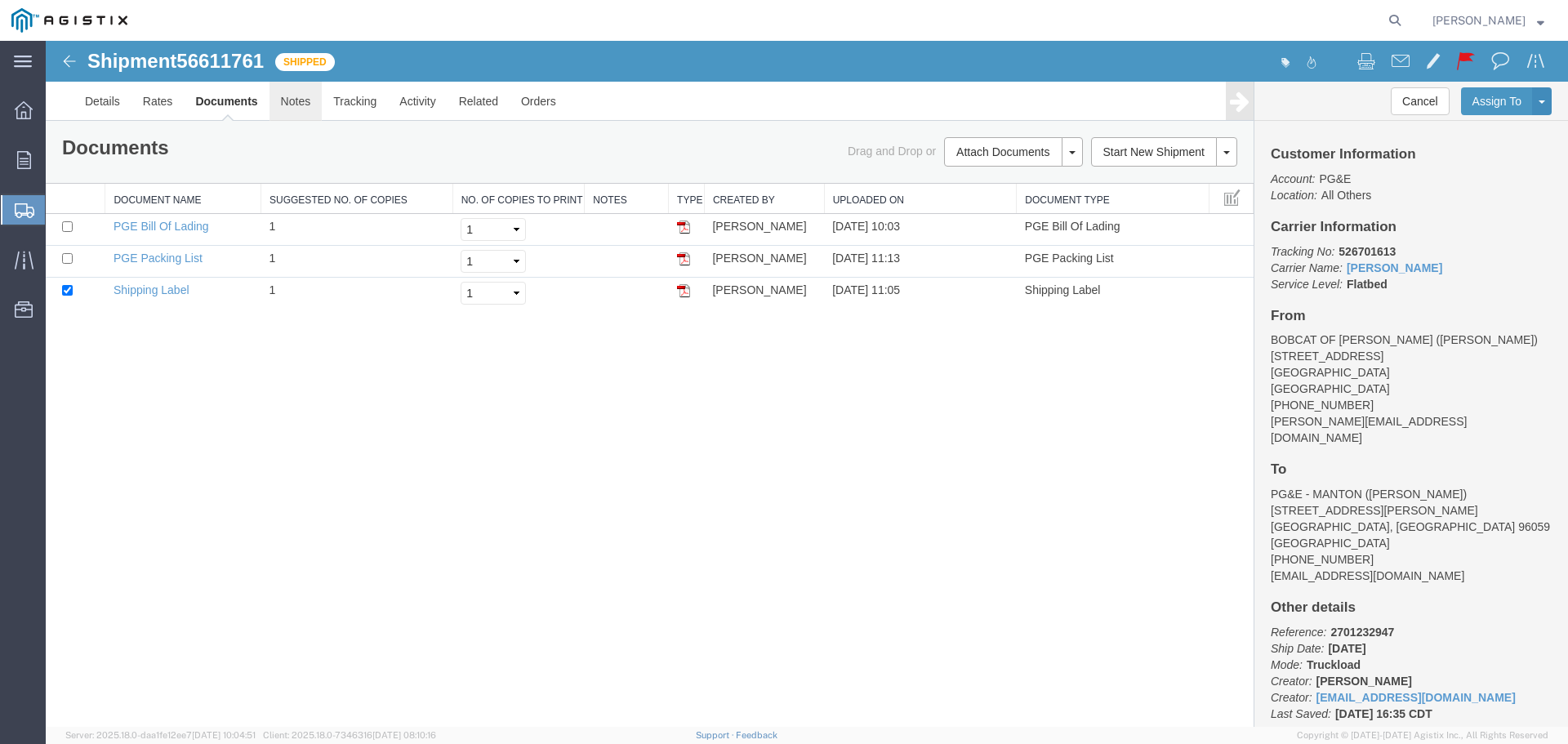
click at [290, 111] on link "Notes" at bounding box center [296, 101] width 54 height 39
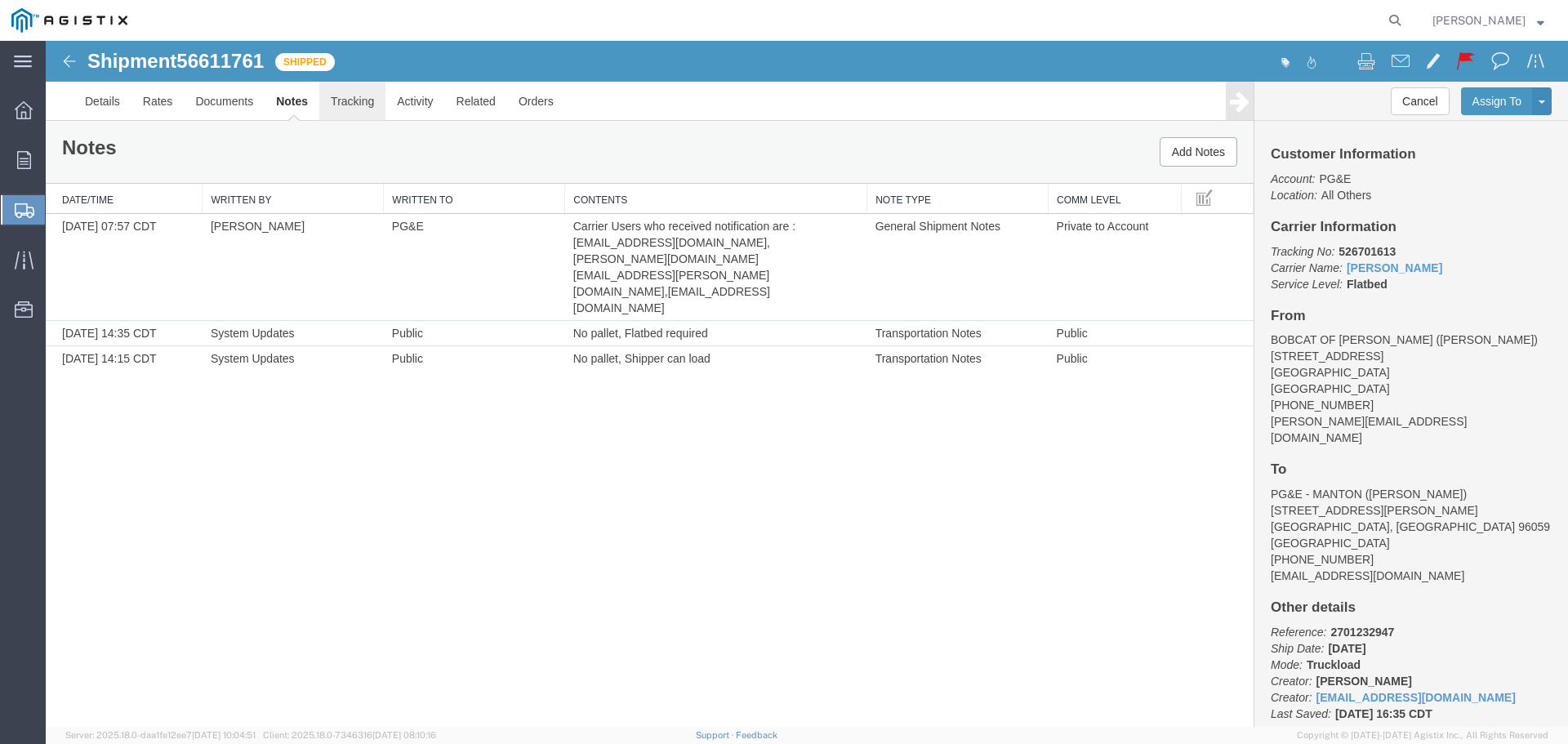
click at [358, 109] on link "Tracking" at bounding box center [352, 101] width 66 height 39
